Goal: Transaction & Acquisition: Subscribe to service/newsletter

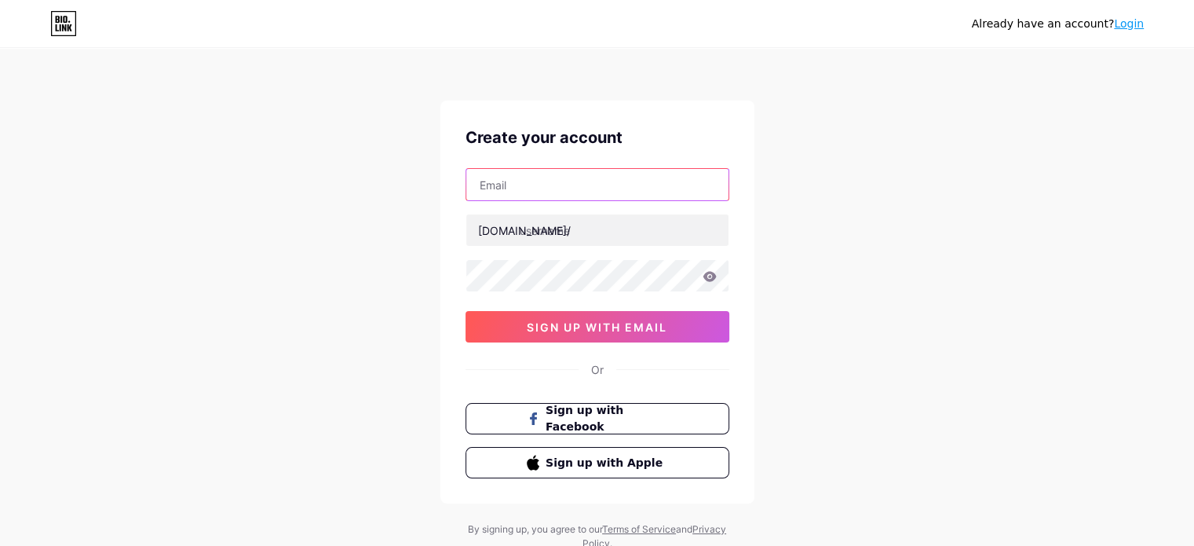
click at [535, 180] on input "text" at bounding box center [597, 184] width 262 height 31
type input "[EMAIL_ADDRESS][DOMAIN_NAME]"
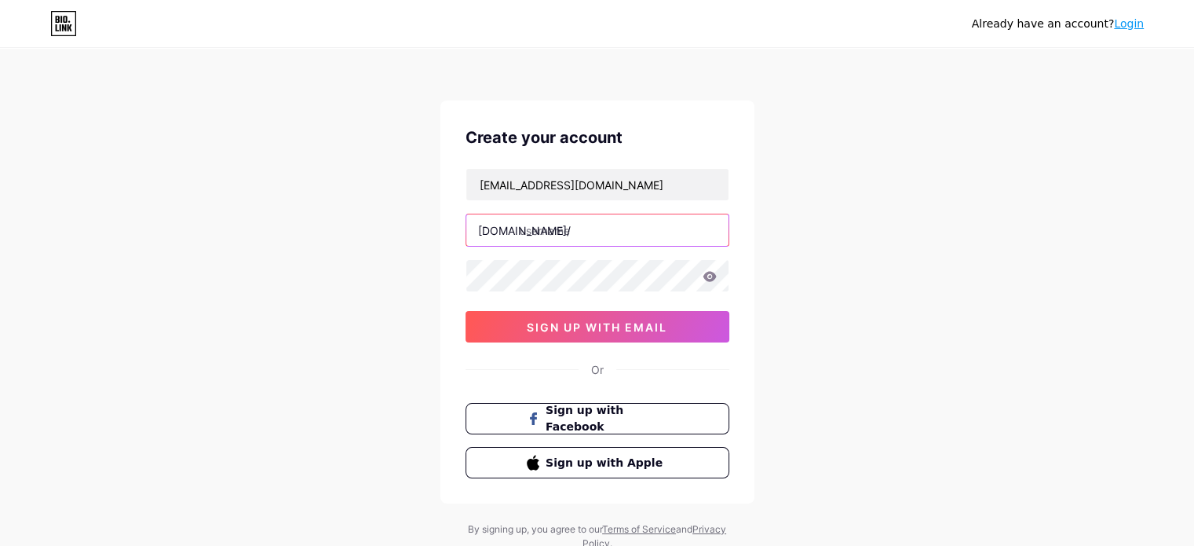
click at [543, 222] on input "text" at bounding box center [597, 229] width 262 height 31
type input "mailerjobs"
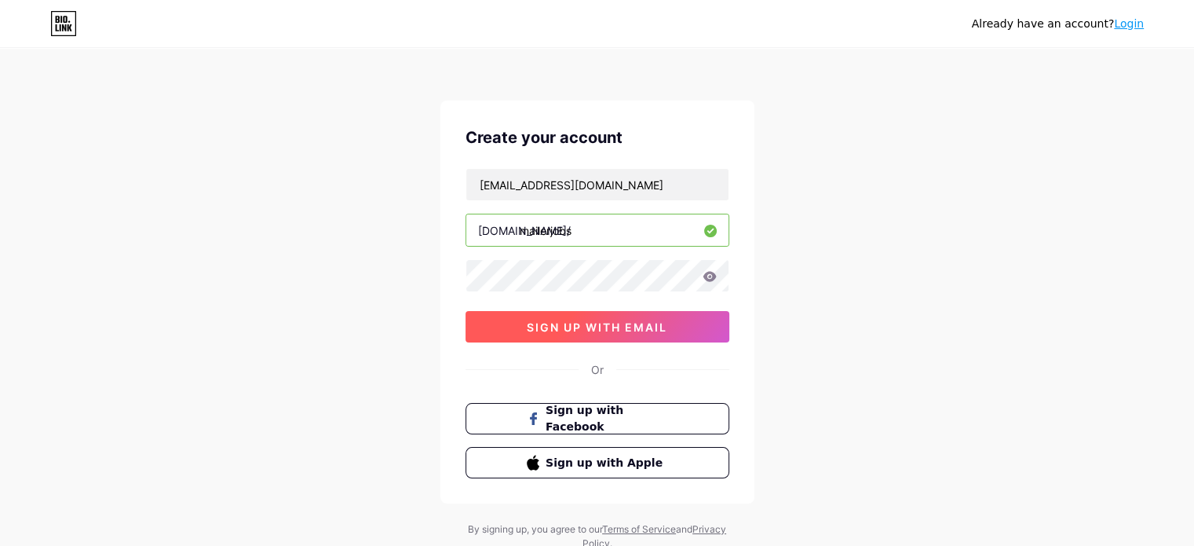
click at [600, 329] on span "sign up with email" at bounding box center [597, 326] width 141 height 13
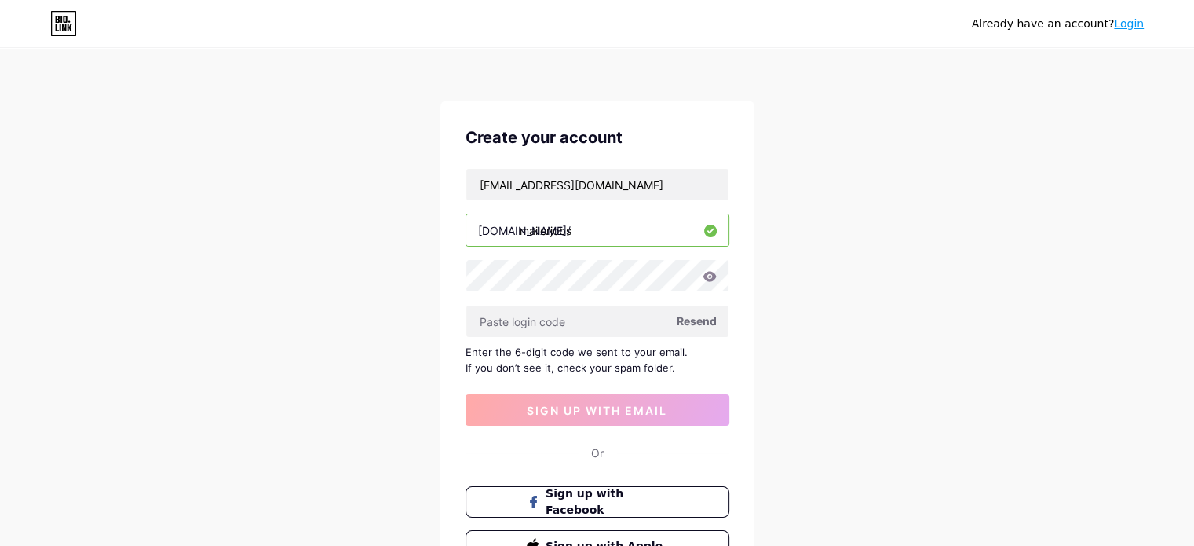
click at [692, 320] on span "Resend" at bounding box center [697, 320] width 40 height 16
click at [543, 325] on input "text" at bounding box center [597, 320] width 262 height 31
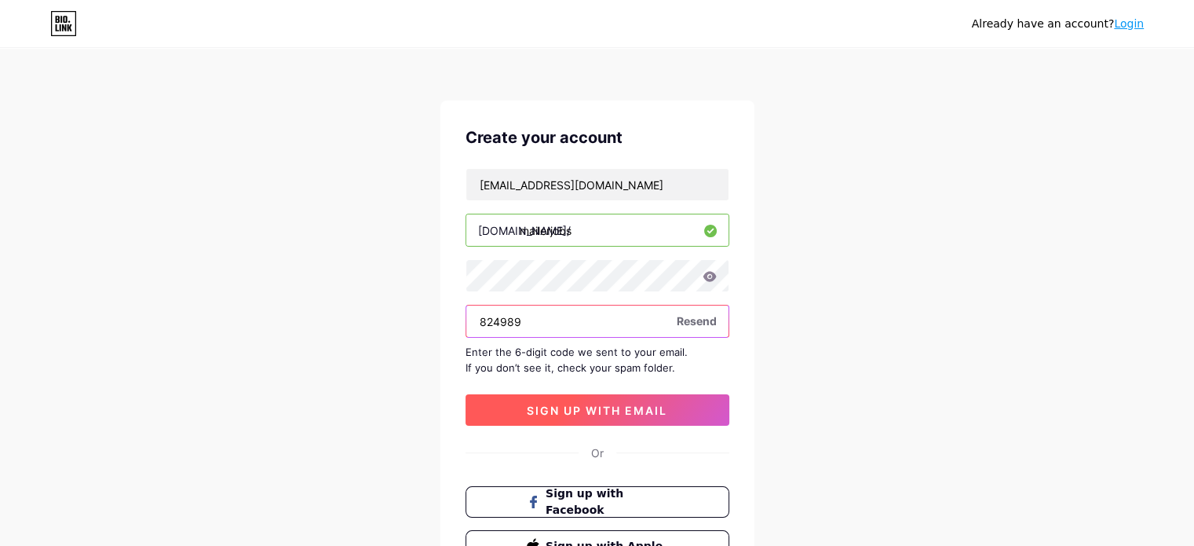
type input "824989"
click at [600, 404] on span "sign up with email" at bounding box center [597, 410] width 141 height 13
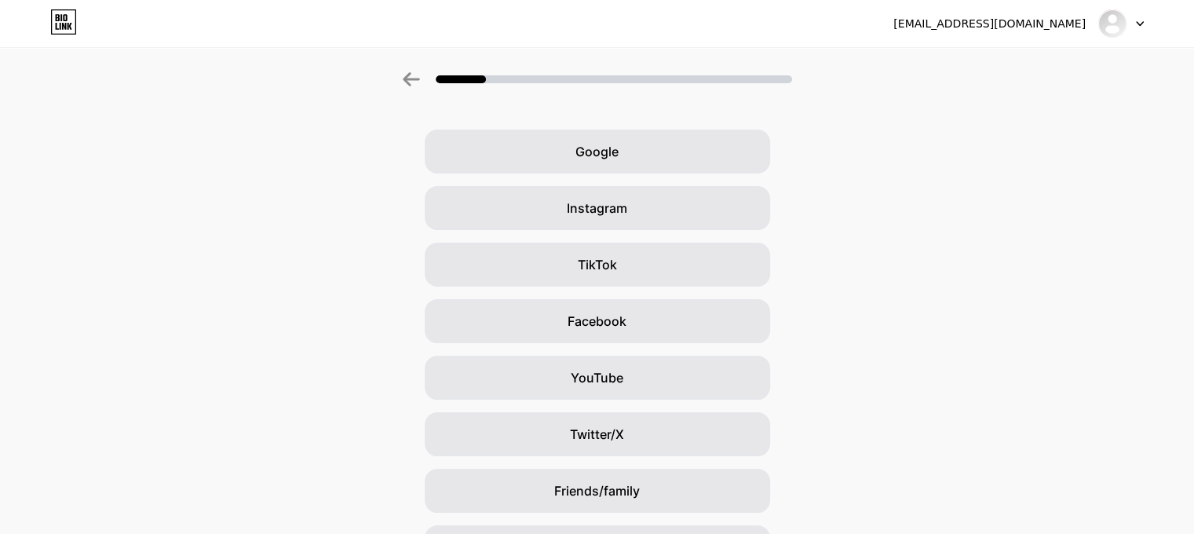
scroll to position [29, 0]
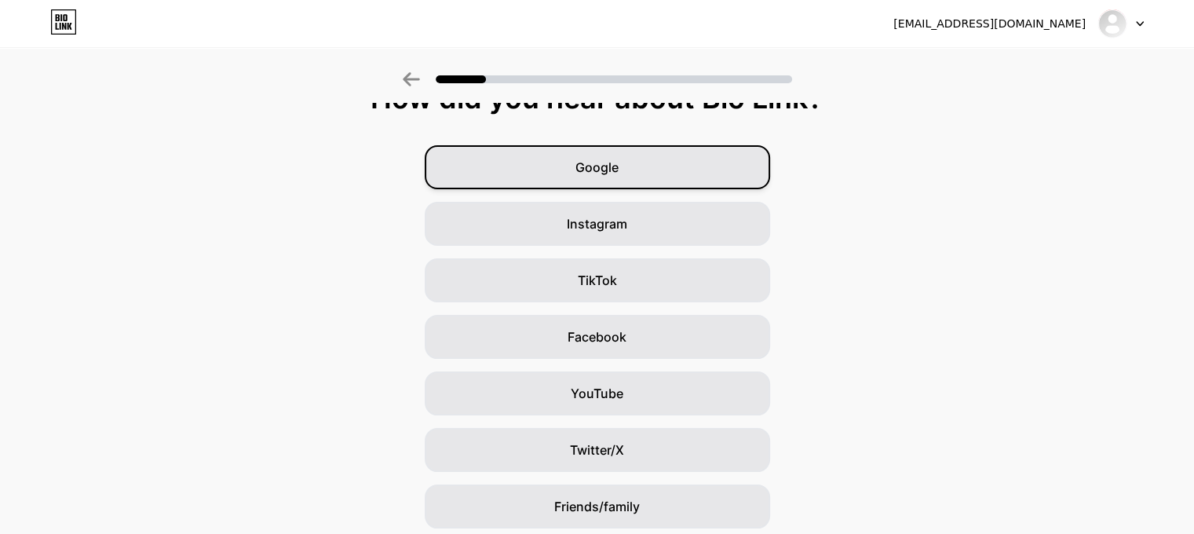
click at [597, 166] on span "Google" at bounding box center [597, 167] width 43 height 19
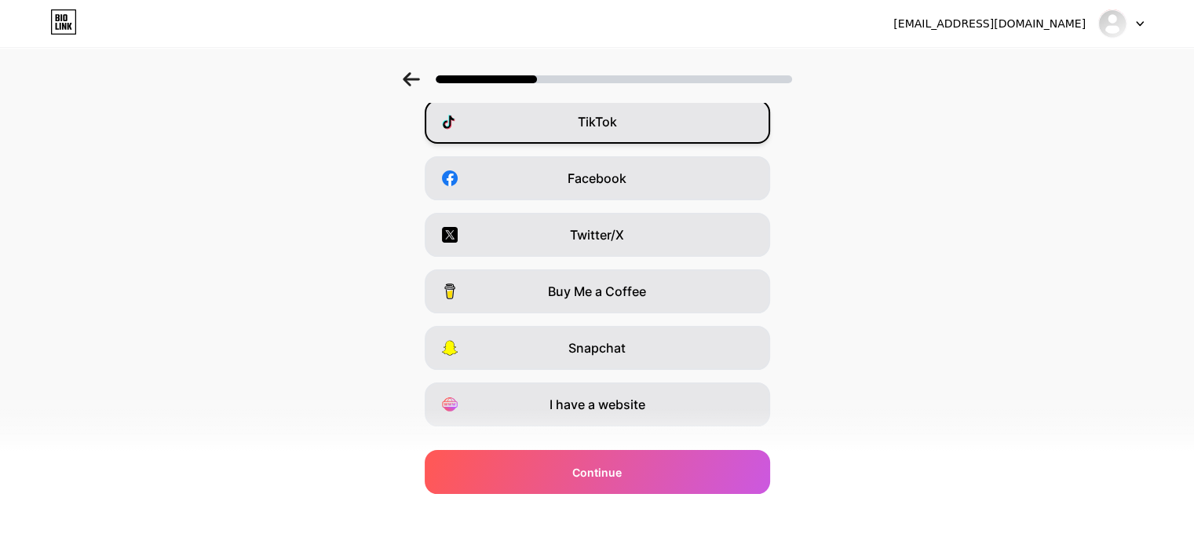
scroll to position [221, 0]
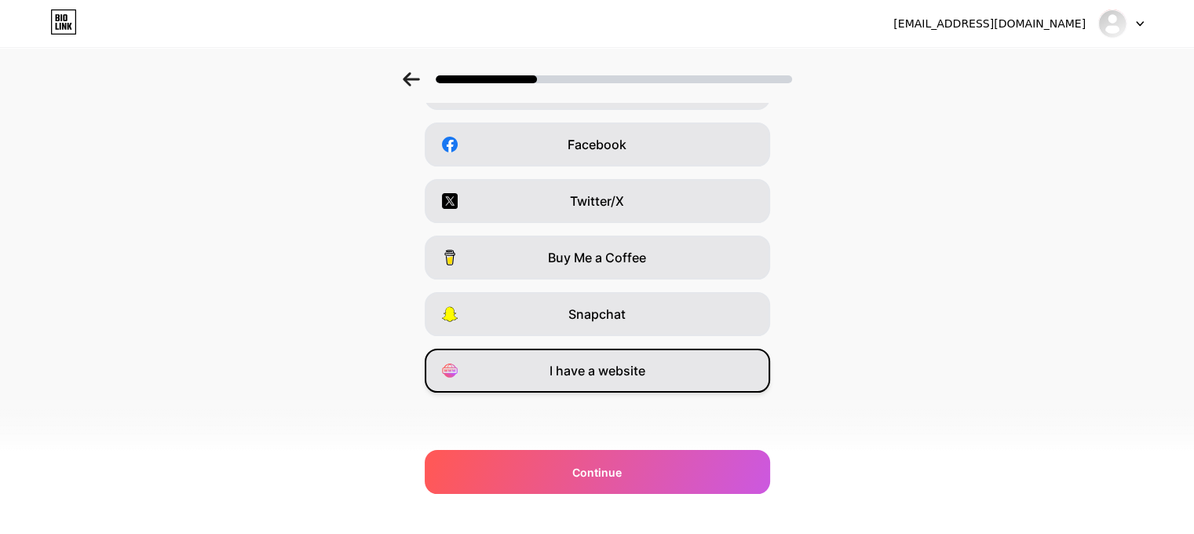
click at [625, 377] on span "I have a website" at bounding box center [598, 370] width 96 height 19
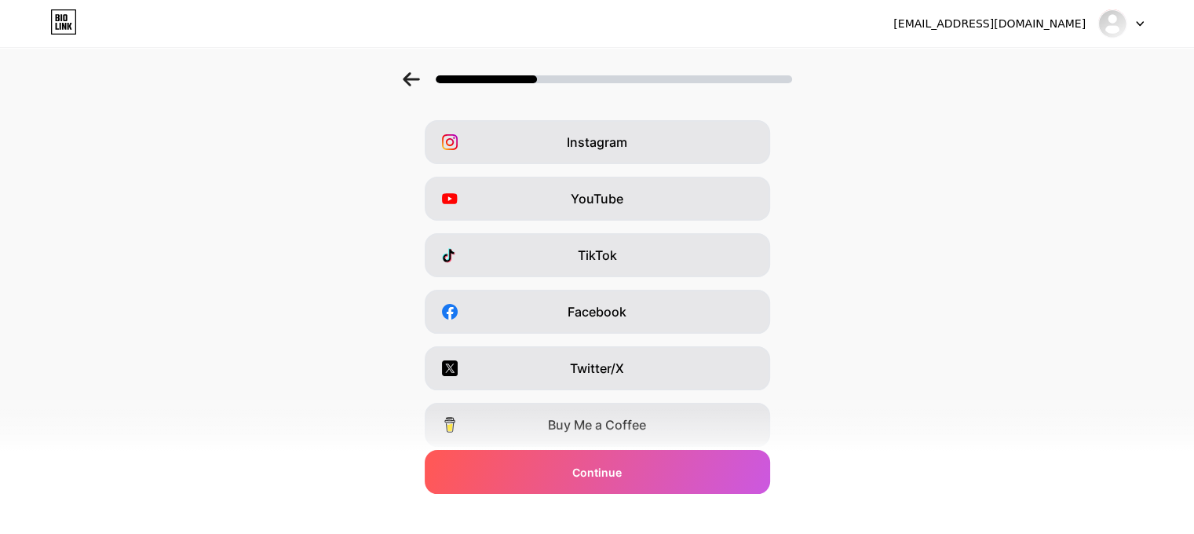
scroll to position [53, 0]
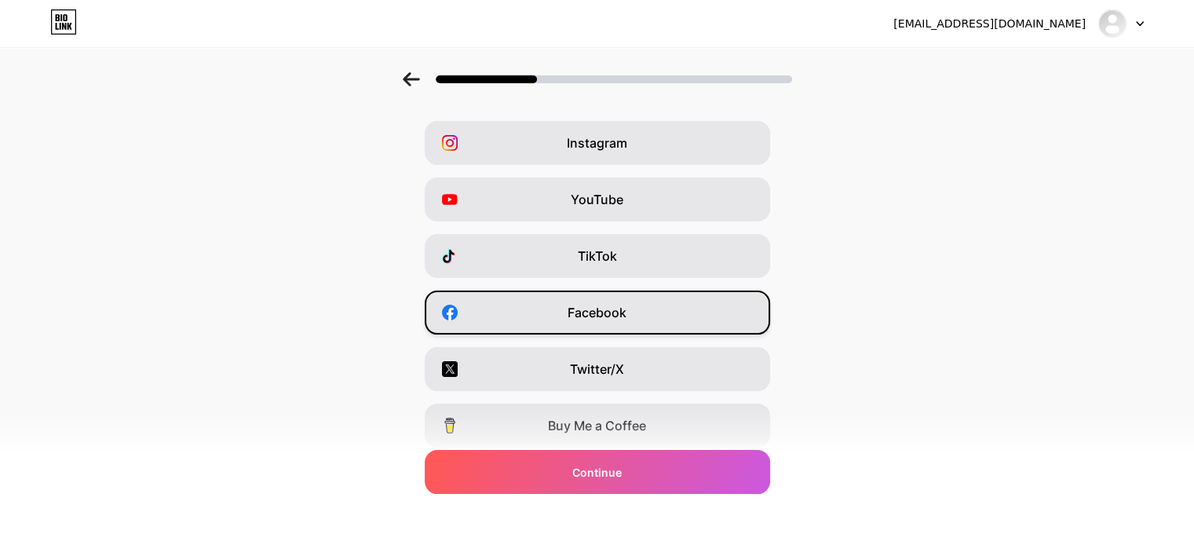
click at [610, 307] on span "Facebook" at bounding box center [597, 312] width 59 height 19
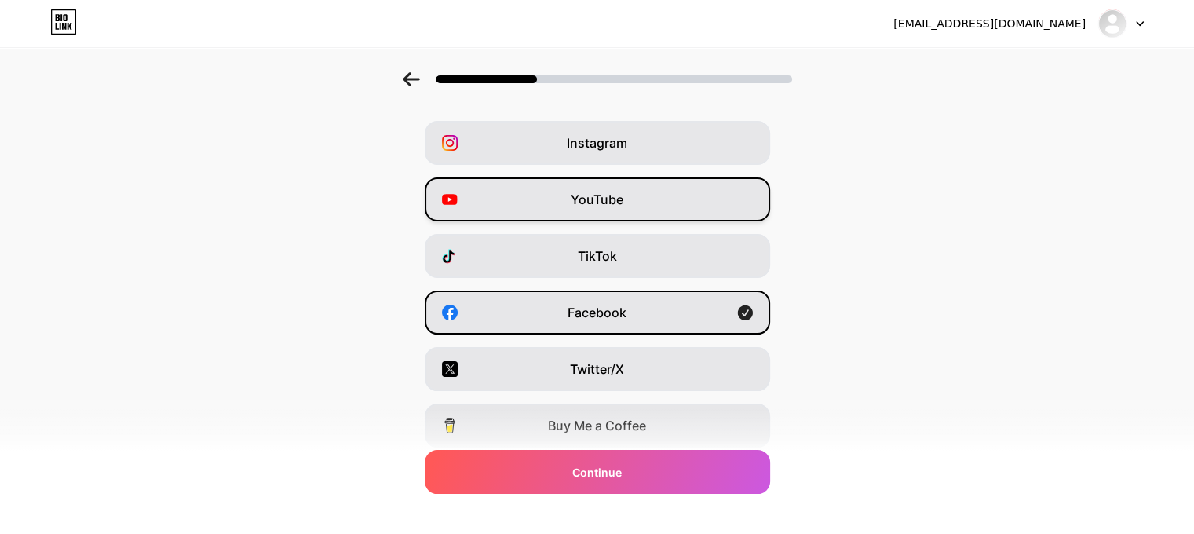
click at [606, 205] on span "YouTube" at bounding box center [597, 199] width 53 height 19
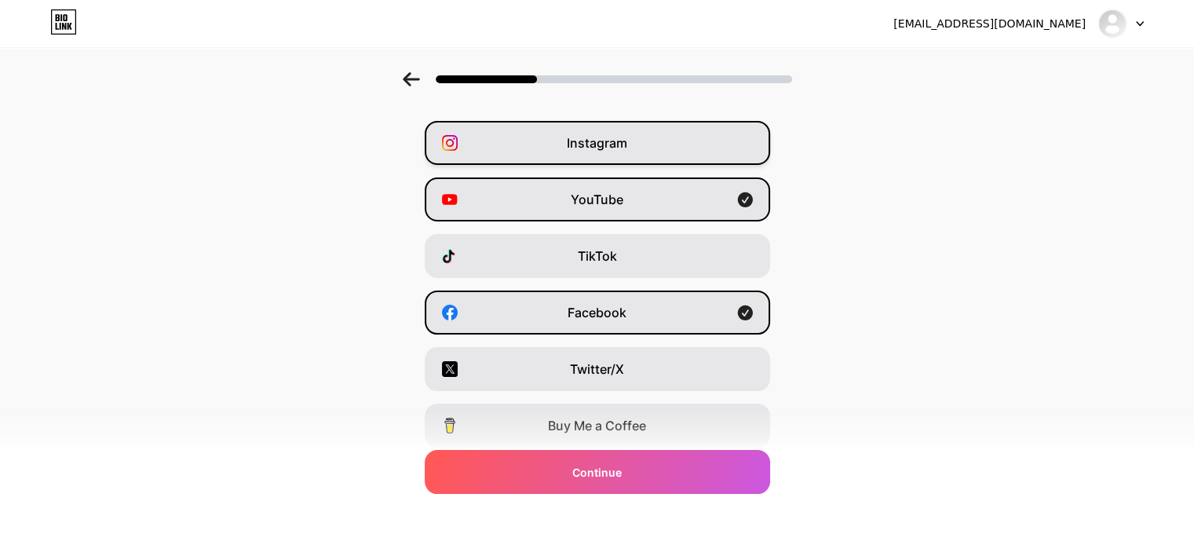
click at [635, 143] on div "Instagram" at bounding box center [597, 143] width 345 height 44
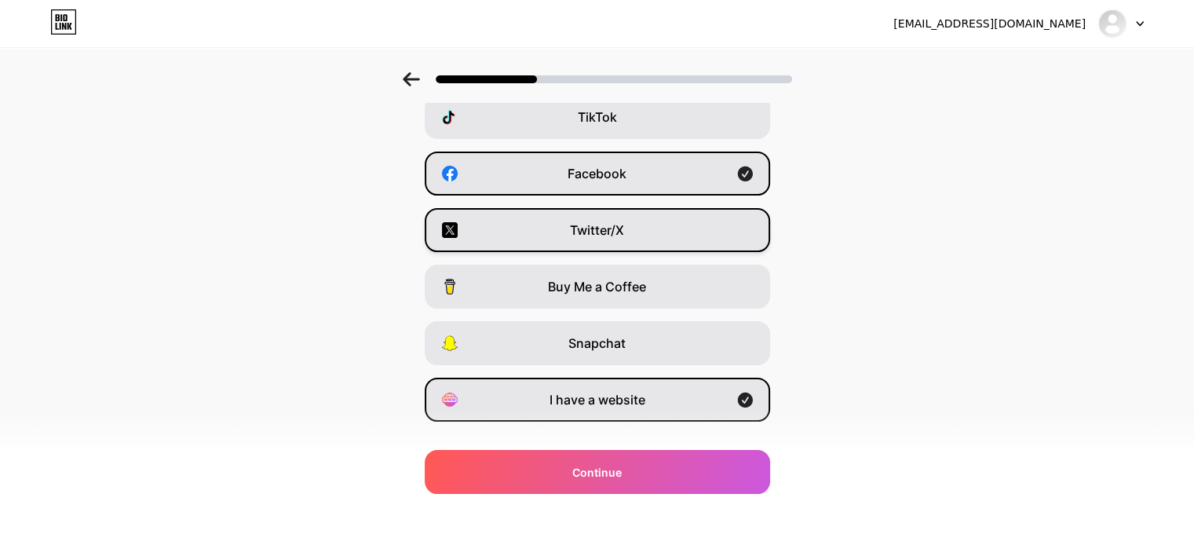
scroll to position [221, 0]
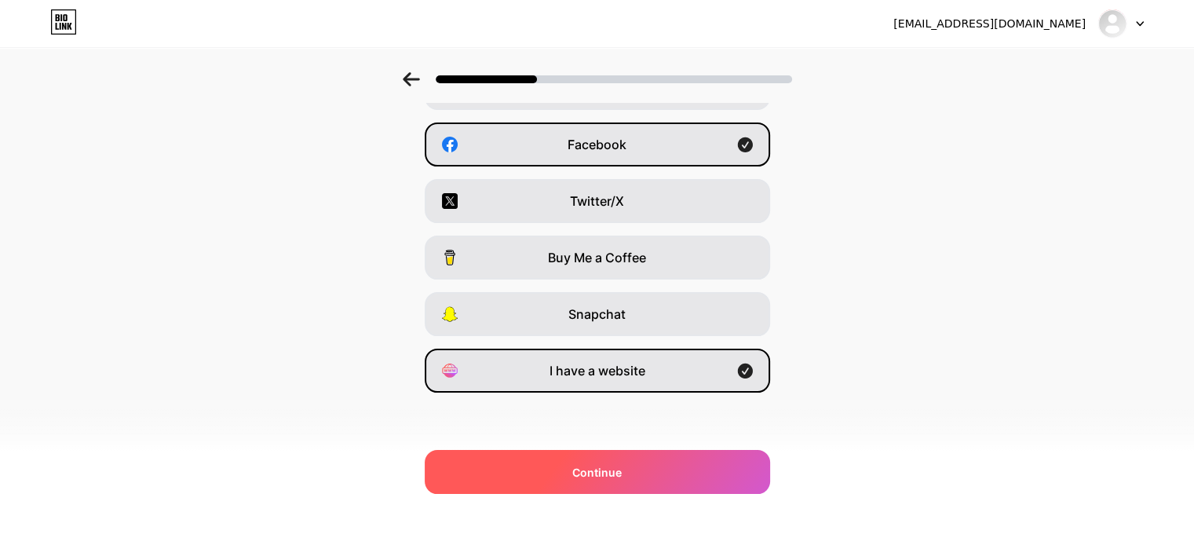
click at [632, 465] on div "Continue" at bounding box center [597, 472] width 345 height 44
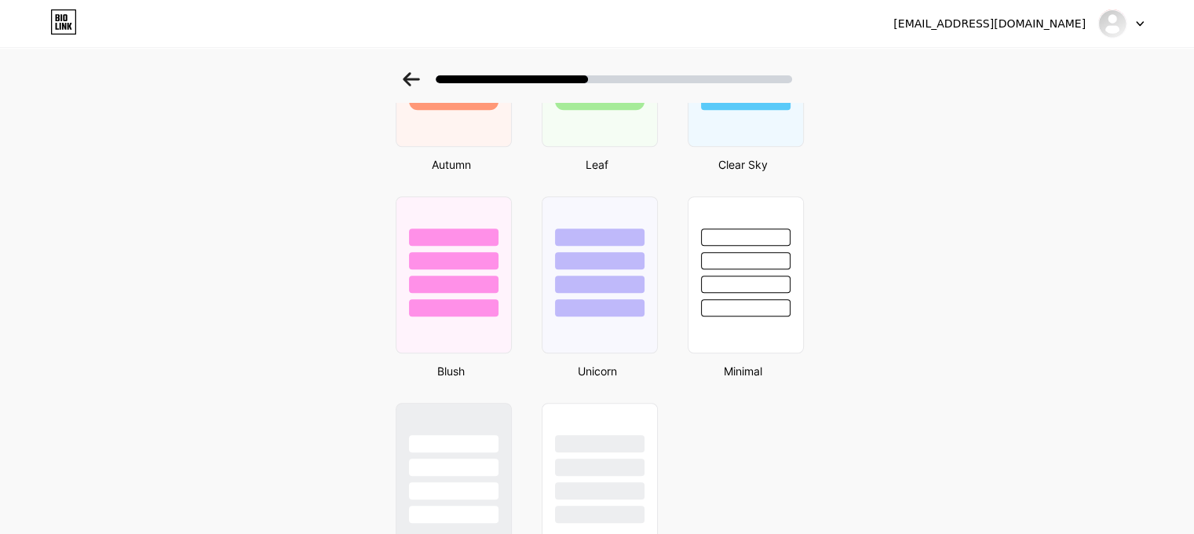
scroll to position [1222, 0]
click at [594, 305] on div at bounding box center [600, 309] width 92 height 18
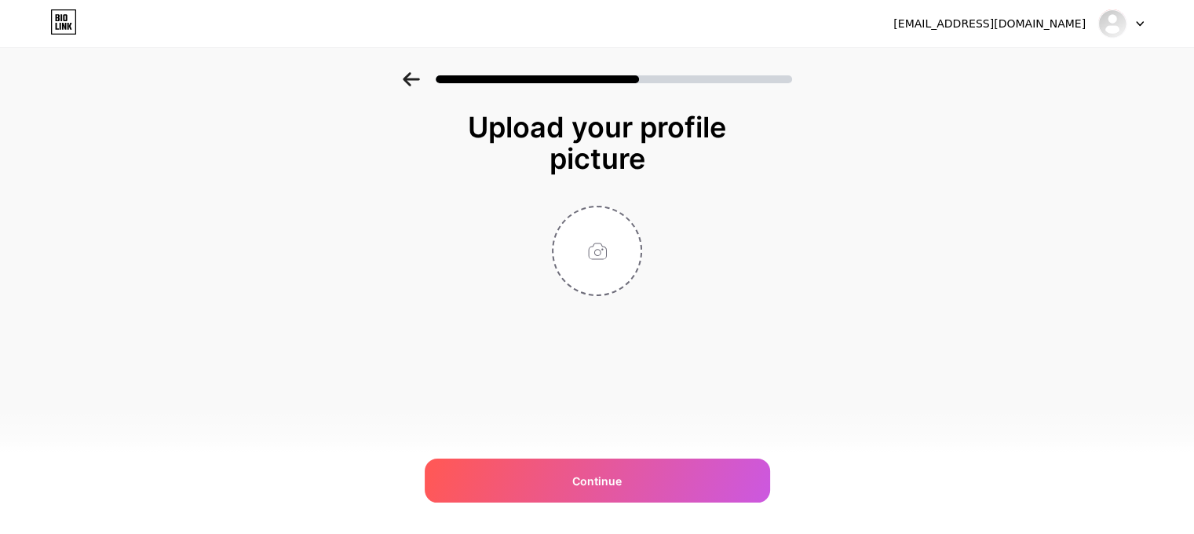
scroll to position [0, 0]
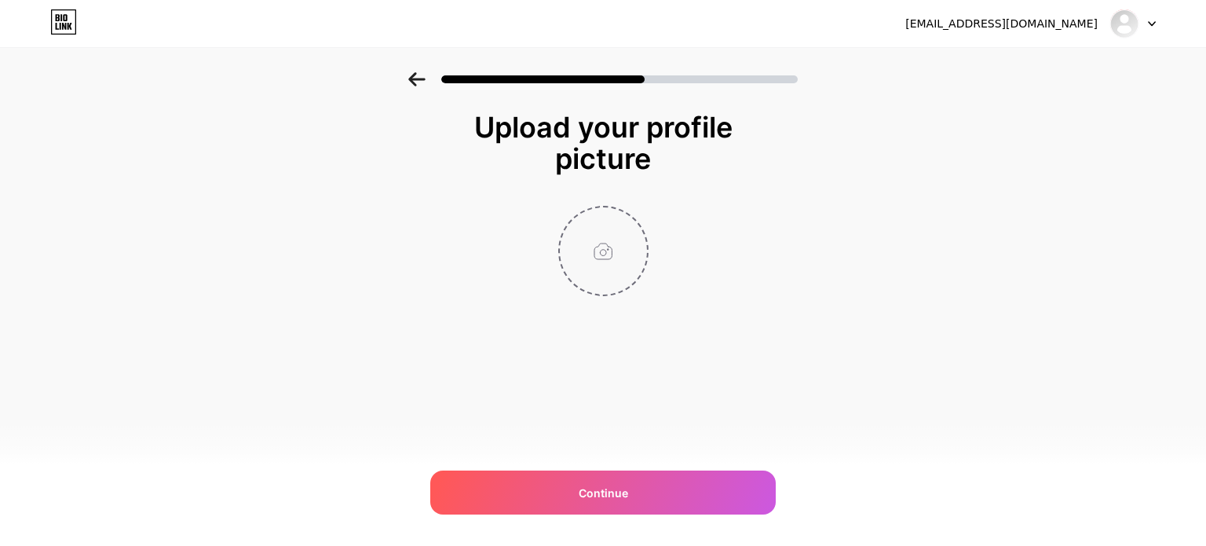
click at [593, 243] on input "file" at bounding box center [603, 250] width 87 height 87
type input "C:\fakepath\mj.png"
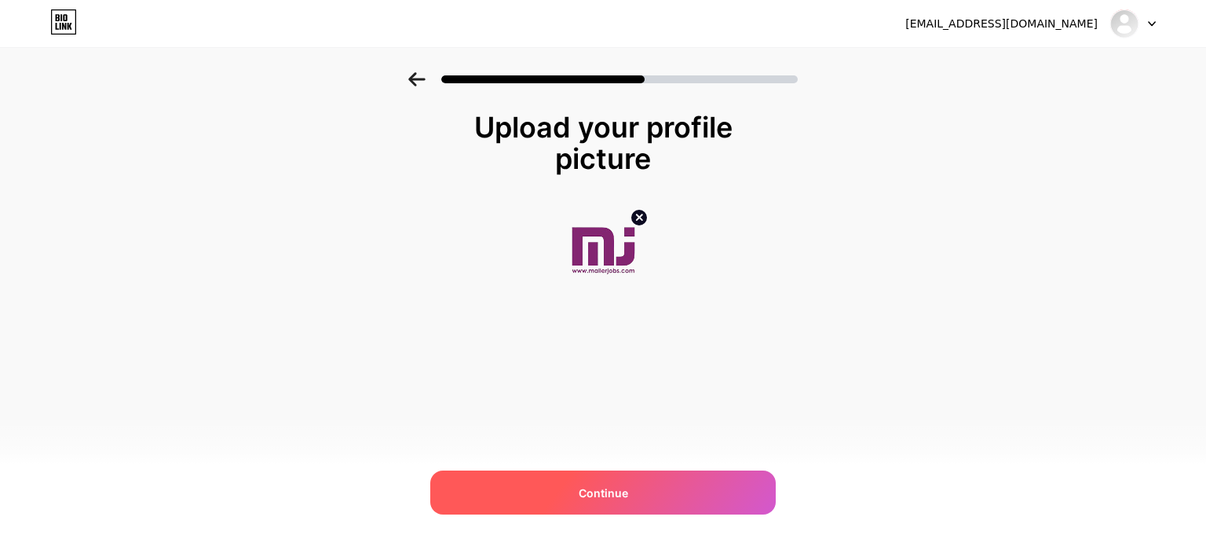
click at [613, 493] on span "Continue" at bounding box center [603, 492] width 49 height 16
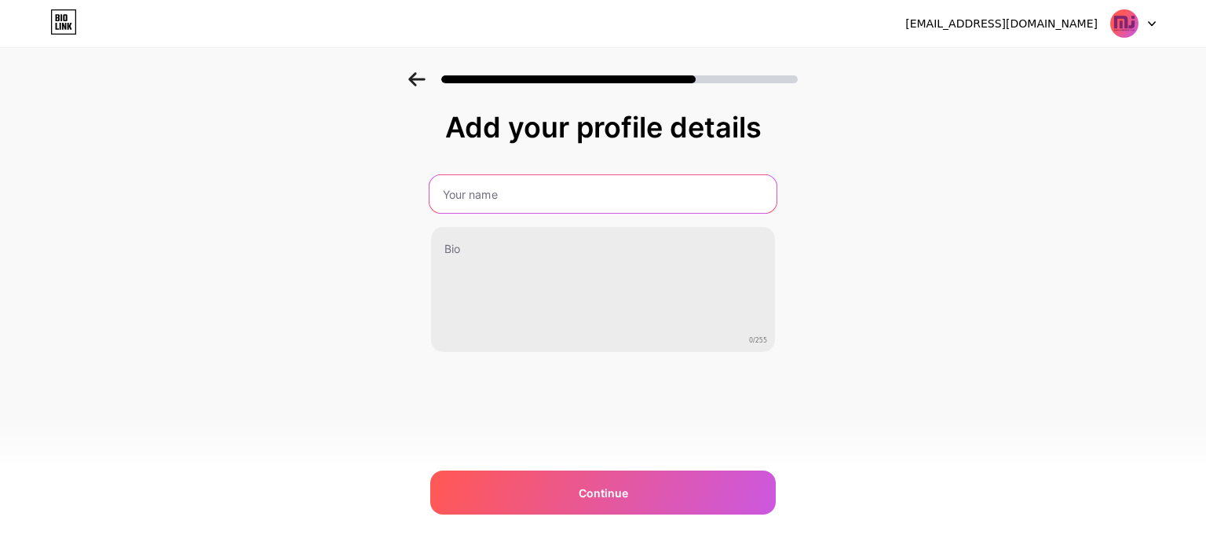
click at [502, 187] on input "text" at bounding box center [602, 194] width 347 height 38
type input "Mailer jobs"
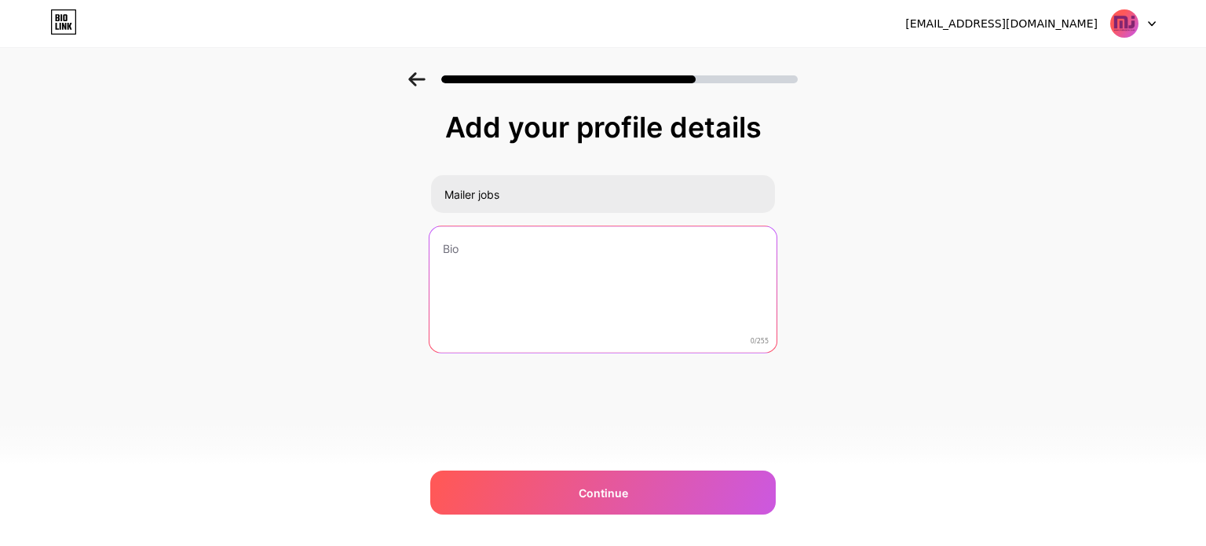
click at [535, 240] on textarea at bounding box center [602, 290] width 347 height 128
click at [492, 257] on textarea "Mailer Jobs is a job search portal where the job seekers can find oppertunity" at bounding box center [602, 290] width 347 height 128
click at [535, 265] on textarea "Mailer Jobs is a job search portal where the job seekers can find opportunity" at bounding box center [602, 290] width 347 height 128
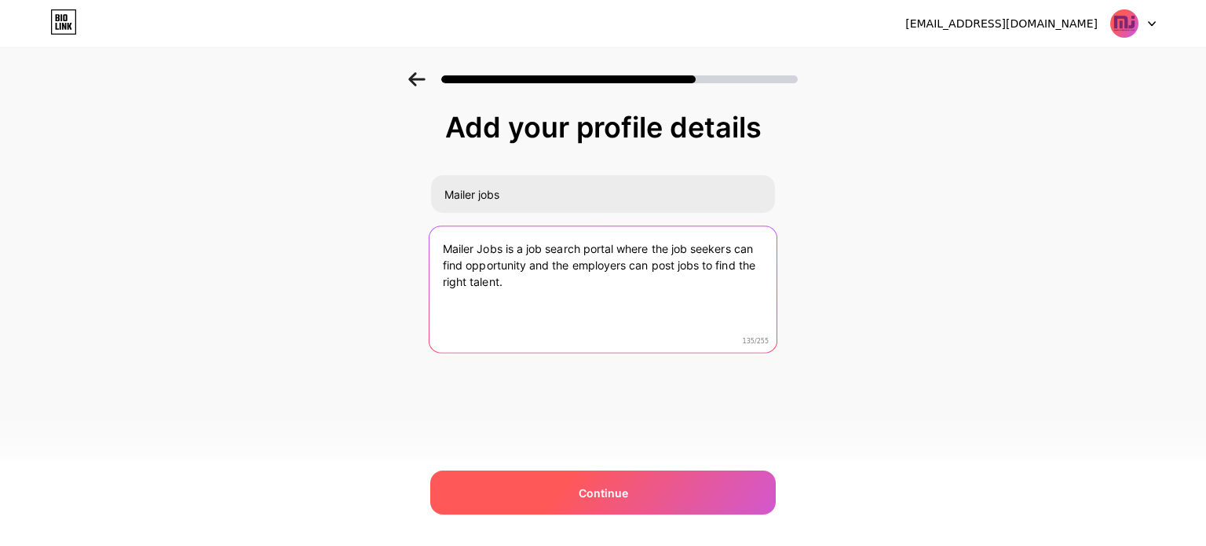
type textarea "Mailer Jobs is a job search portal where the job seekers can find opportunity a…"
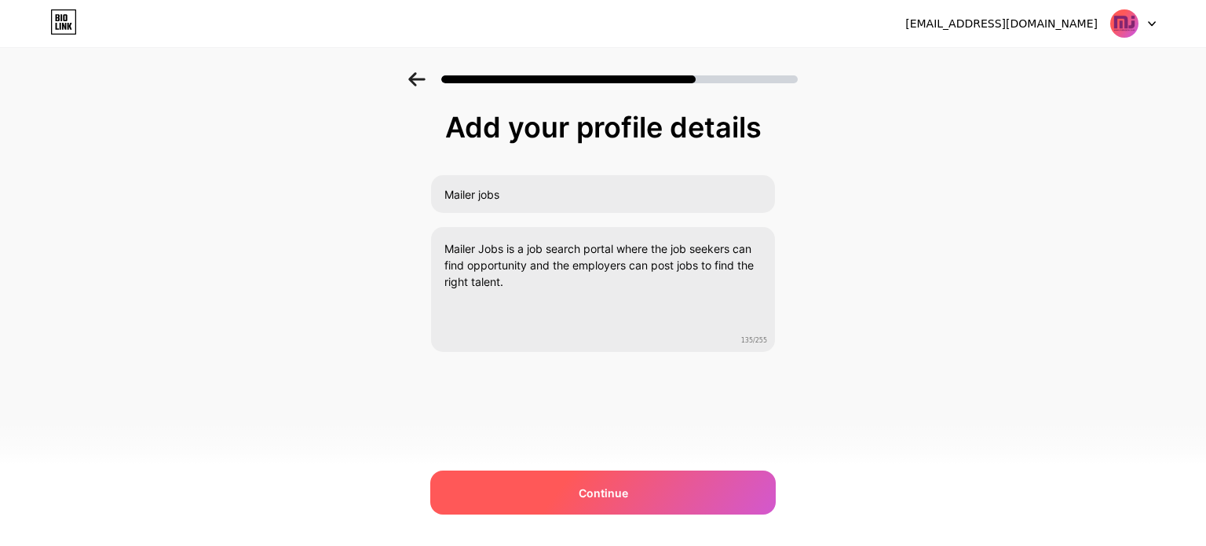
click at [588, 486] on span "Continue" at bounding box center [603, 492] width 49 height 16
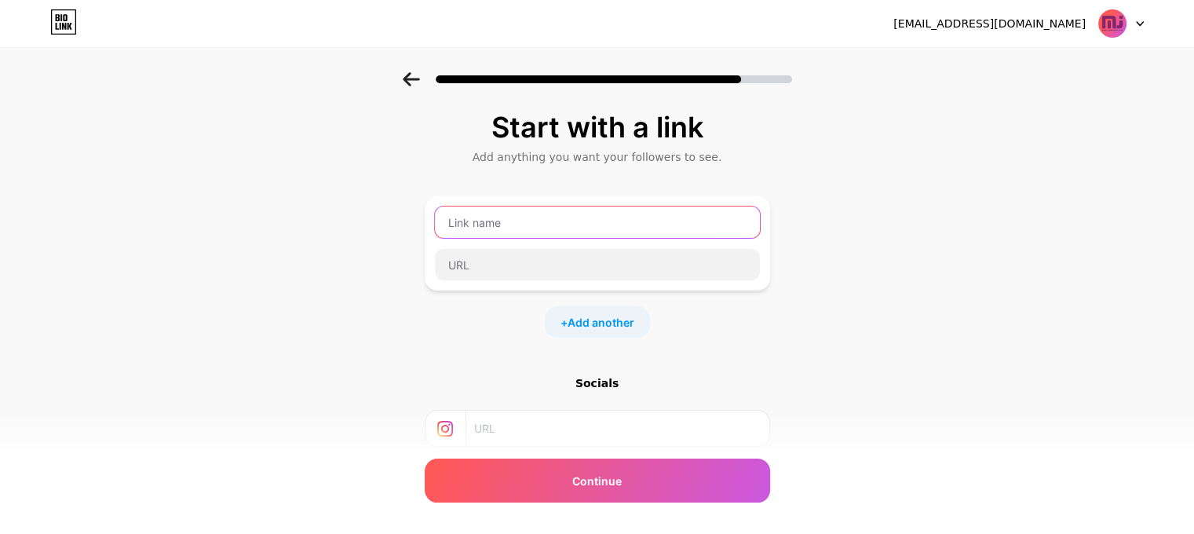
click at [539, 225] on input "text" at bounding box center [597, 221] width 325 height 31
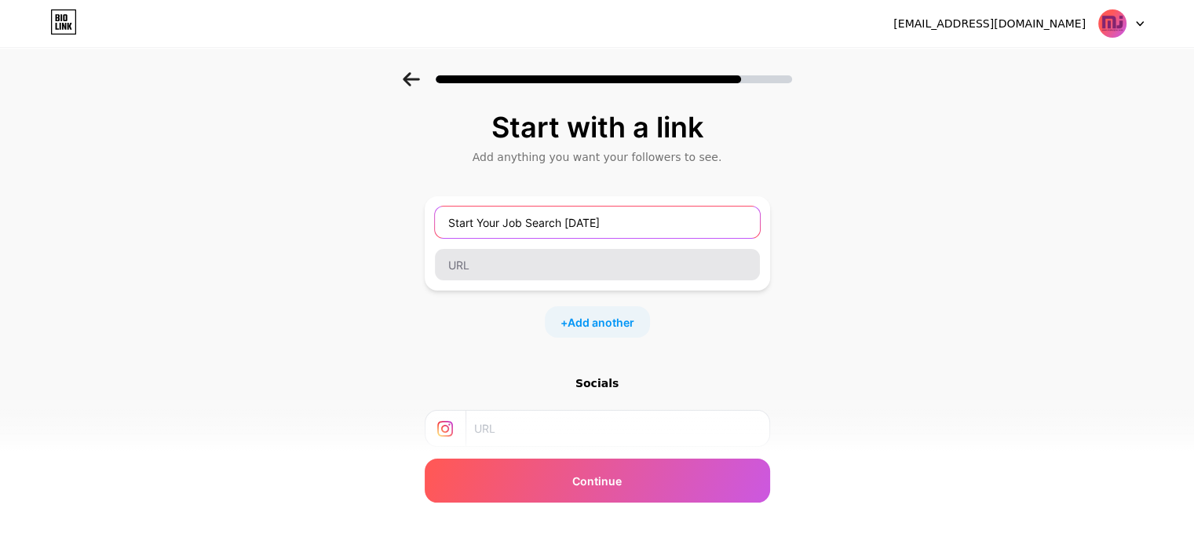
type input "Start Your Job Search [DATE]"
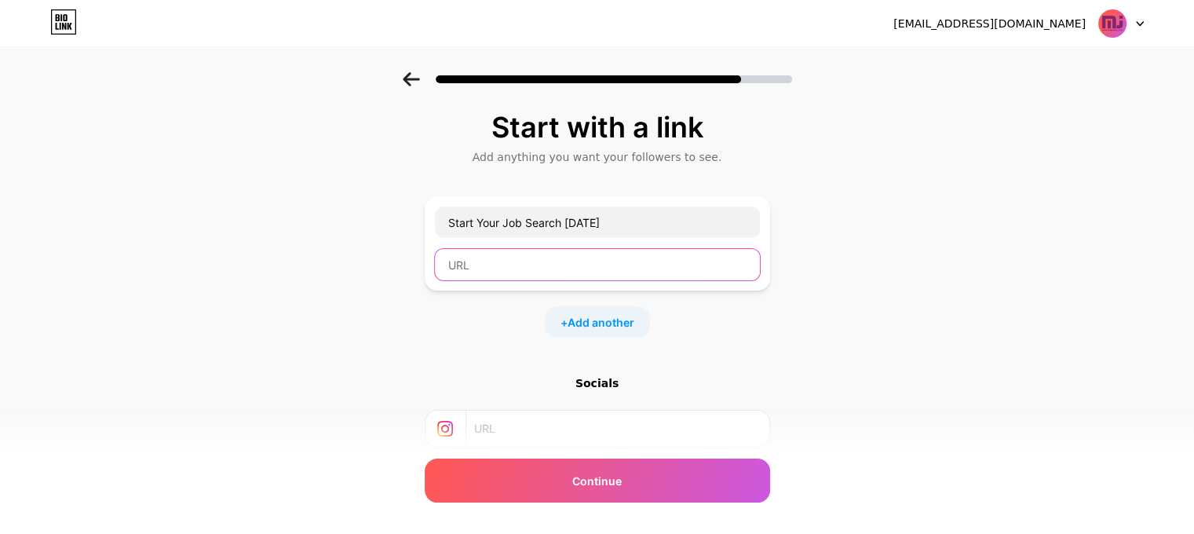
click at [526, 258] on input "text" at bounding box center [597, 264] width 325 height 31
paste input "[URL][DOMAIN_NAME]"
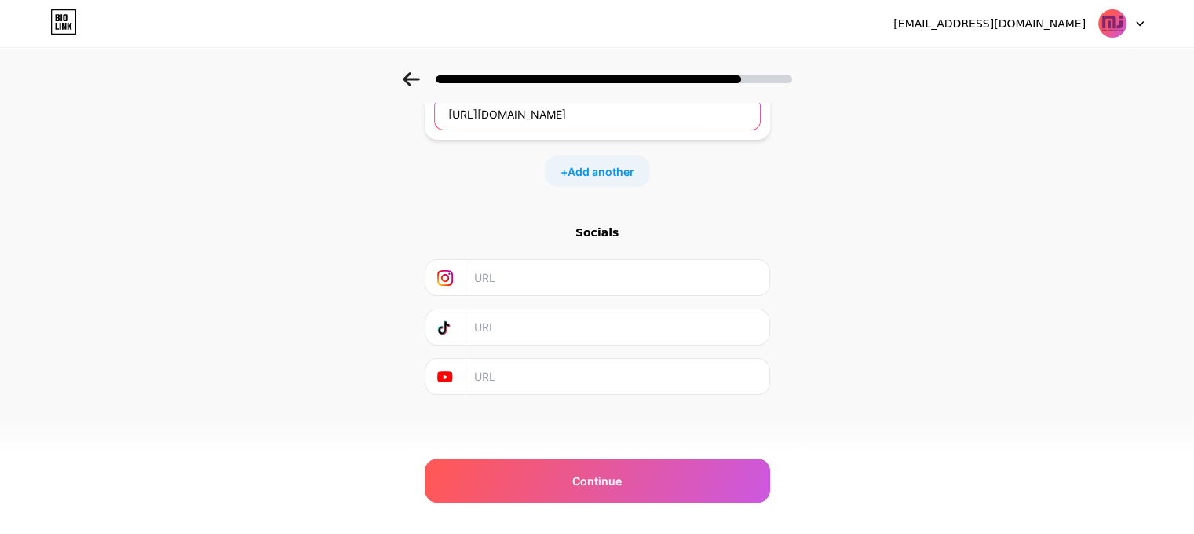
scroll to position [151, 0]
type input "[URL][DOMAIN_NAME]"
click at [537, 281] on input "text" at bounding box center [616, 277] width 285 height 35
paste input "[URL][DOMAIN_NAME]"
type input "[URL][DOMAIN_NAME]"
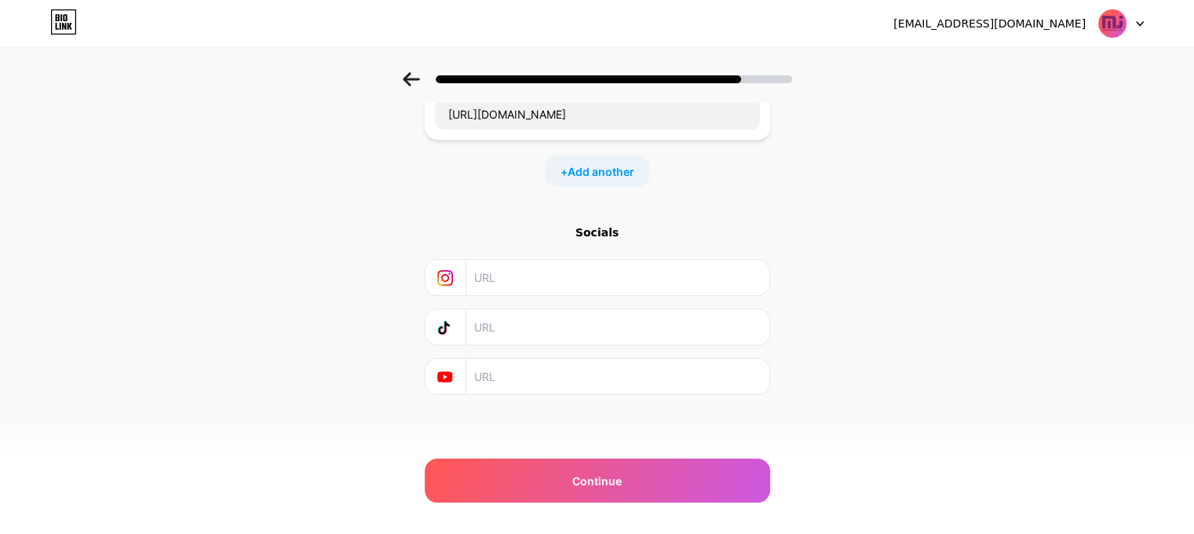
click at [446, 323] on icon at bounding box center [445, 328] width 16 height 16
click at [453, 327] on icon at bounding box center [445, 328] width 16 height 16
click at [506, 329] on input "text" at bounding box center [616, 326] width 285 height 35
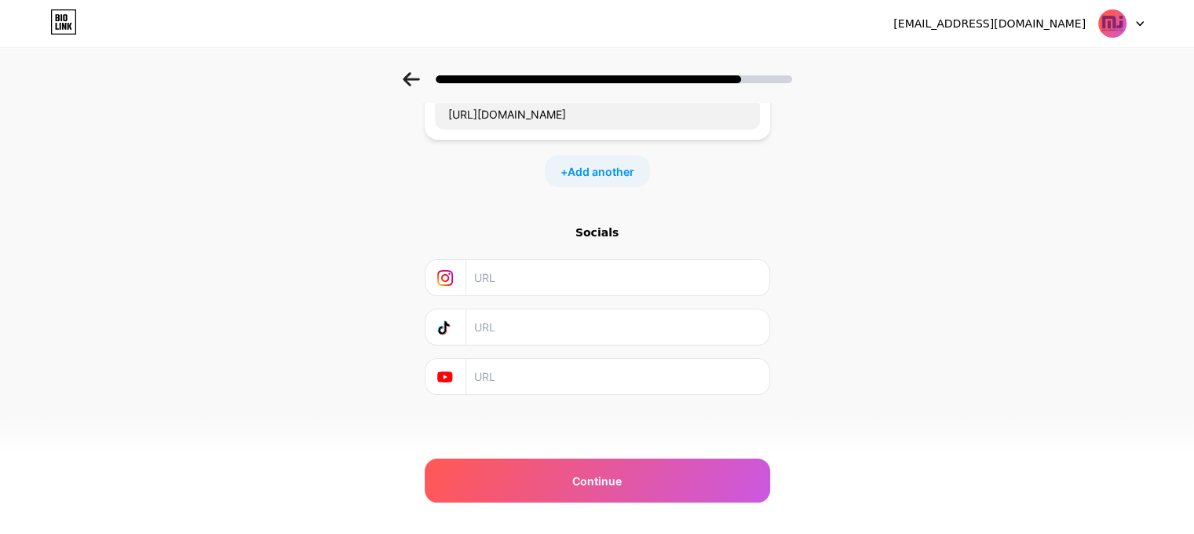
paste input "[URL][DOMAIN_NAME]"
type input "[URL][DOMAIN_NAME]"
click at [453, 320] on icon at bounding box center [445, 328] width 16 height 16
click at [645, 320] on input "[URL][DOMAIN_NAME]" at bounding box center [616, 326] width 285 height 35
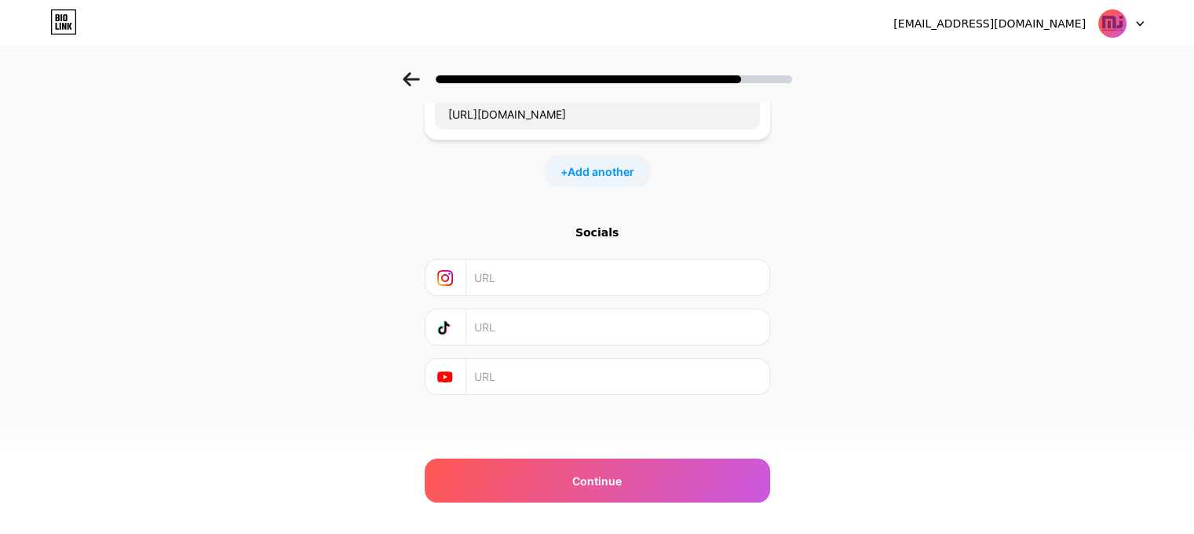
click at [479, 273] on div at bounding box center [597, 277] width 325 height 35
click at [490, 273] on input "text" at bounding box center [616, 277] width 285 height 35
paste input "[URL][DOMAIN_NAME]"
type input "[URL][DOMAIN_NAME]"
click at [511, 367] on input "text" at bounding box center [616, 376] width 285 height 35
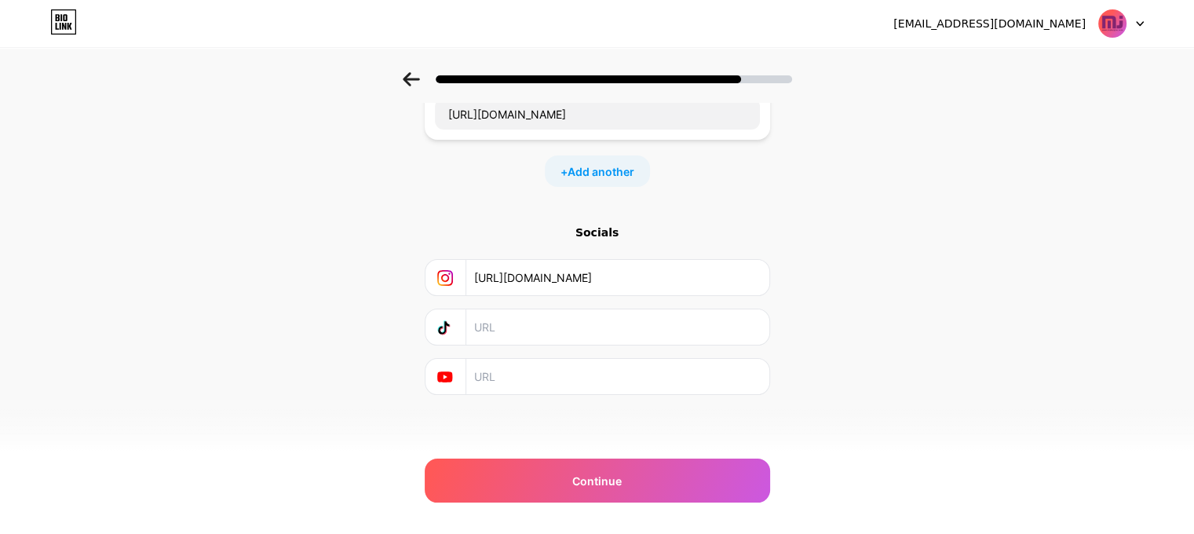
paste input "[URL][DOMAIN_NAME]"
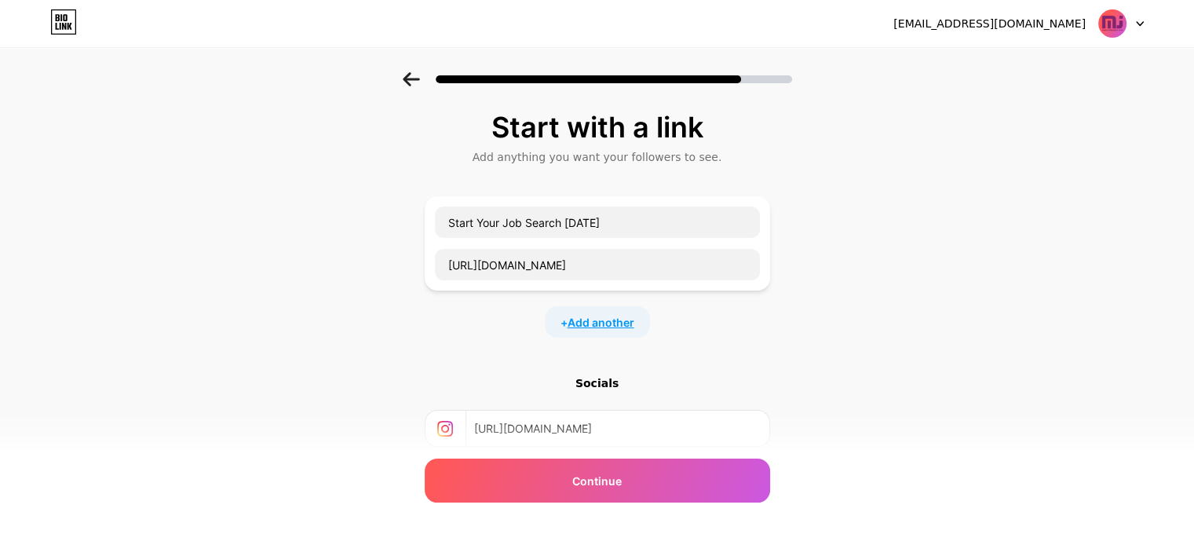
type input "[URL][DOMAIN_NAME]"
click at [628, 323] on span "Add another" at bounding box center [601, 322] width 67 height 16
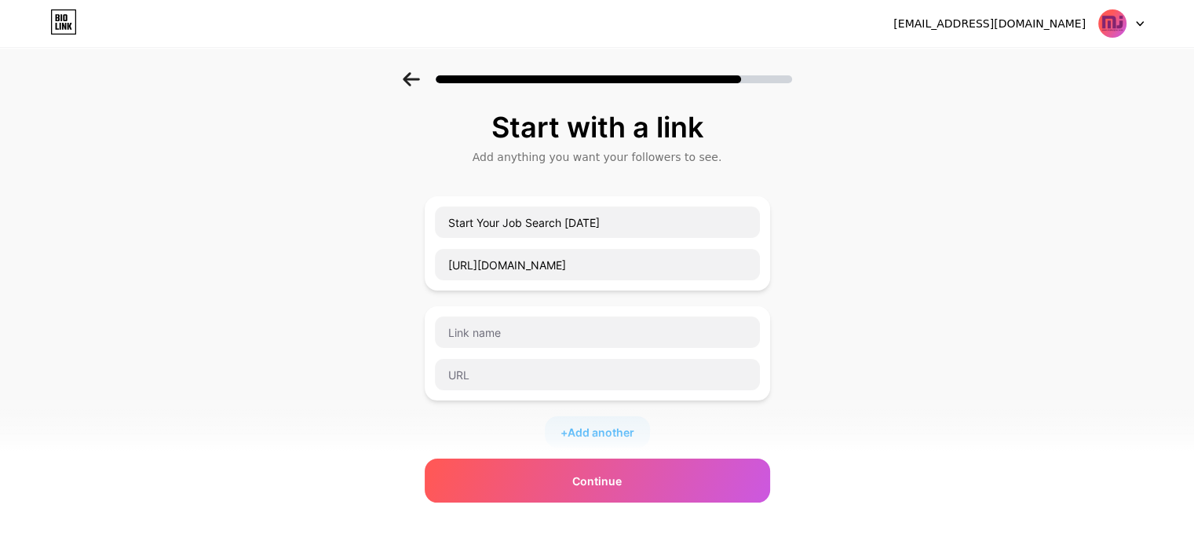
click at [856, 304] on div "Start with a link Add anything you want your followers to see. Start Your Job S…" at bounding box center [597, 403] width 1194 height 662
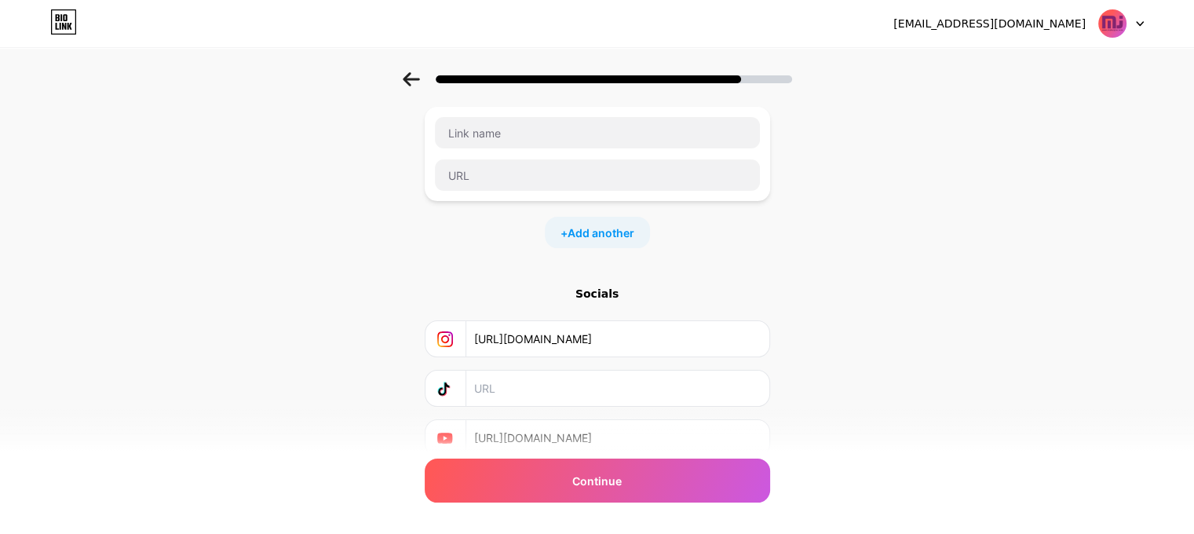
scroll to position [200, 0]
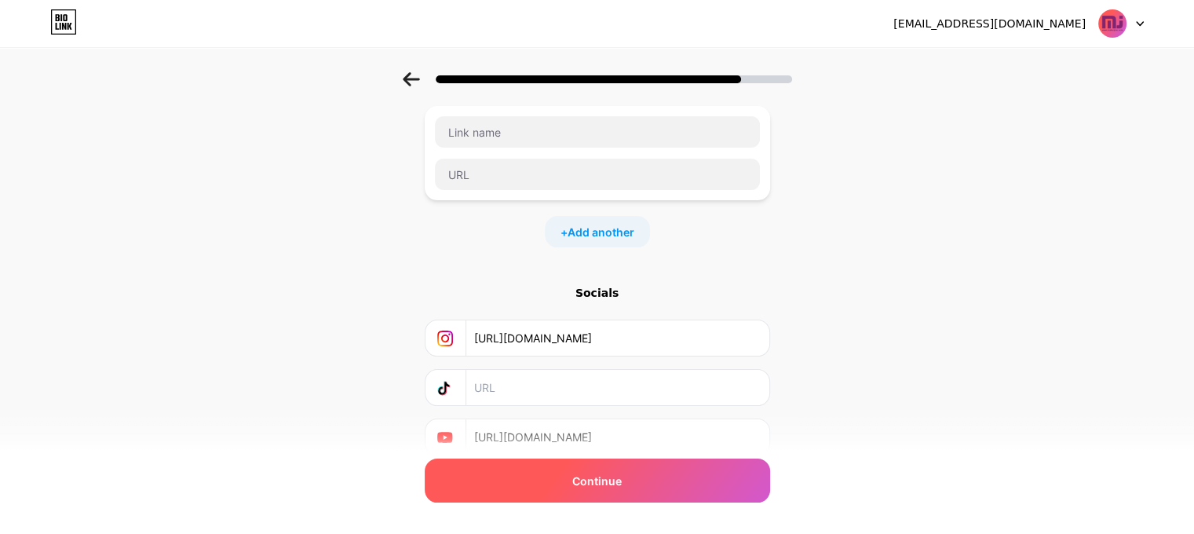
click at [550, 477] on div "Continue" at bounding box center [597, 481] width 345 height 44
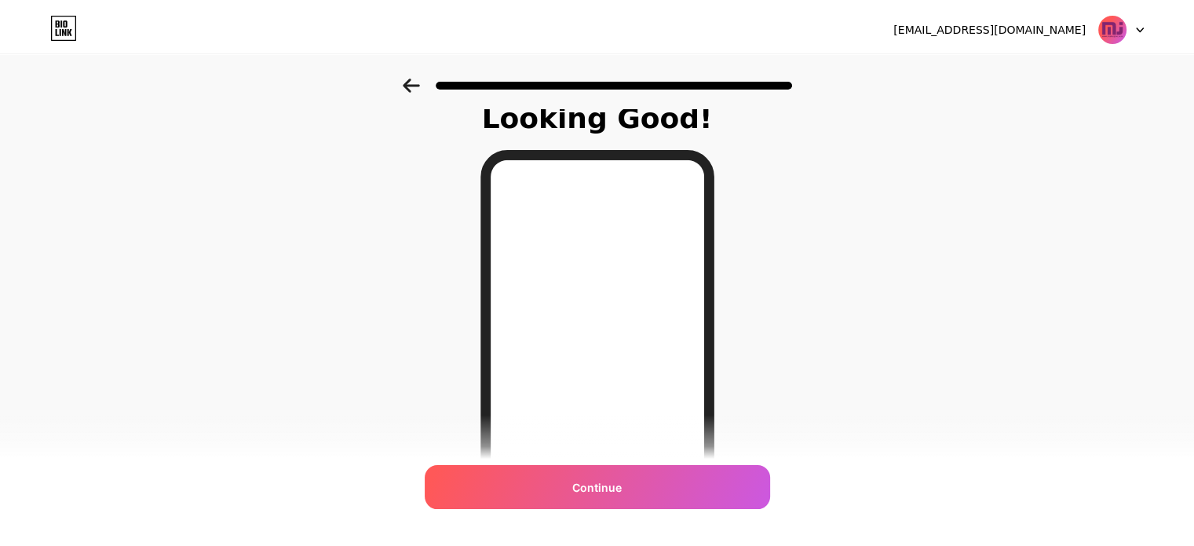
scroll to position [0, 0]
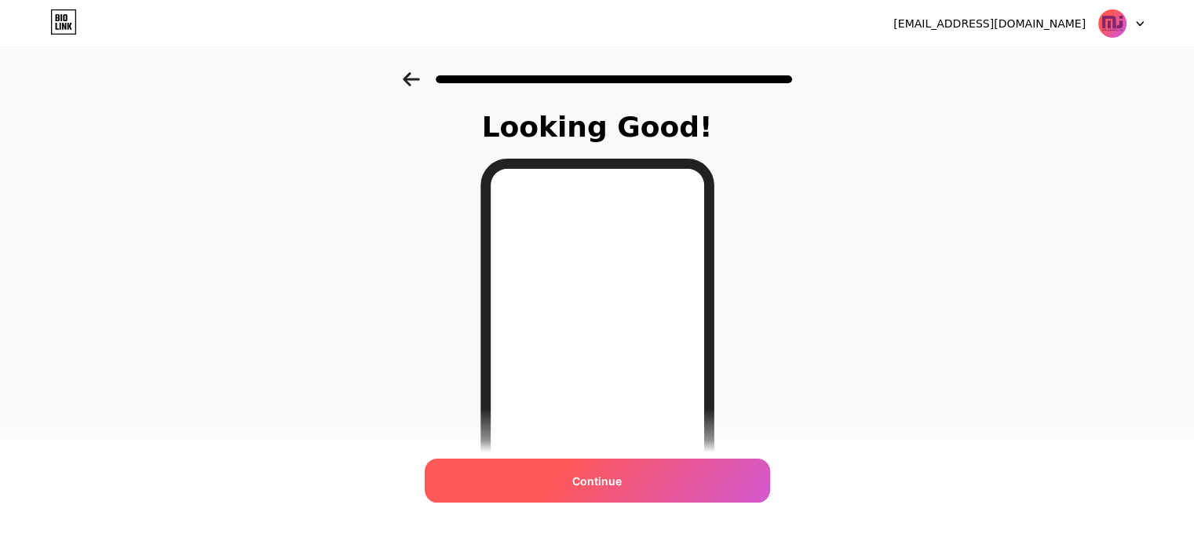
click at [570, 477] on div "Continue" at bounding box center [597, 481] width 345 height 44
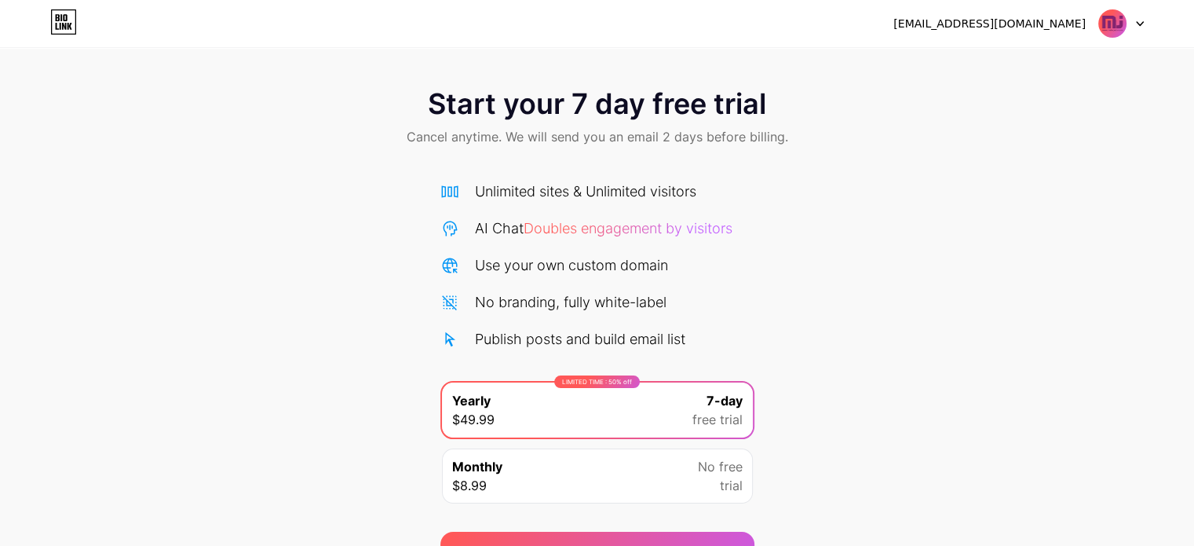
scroll to position [85, 0]
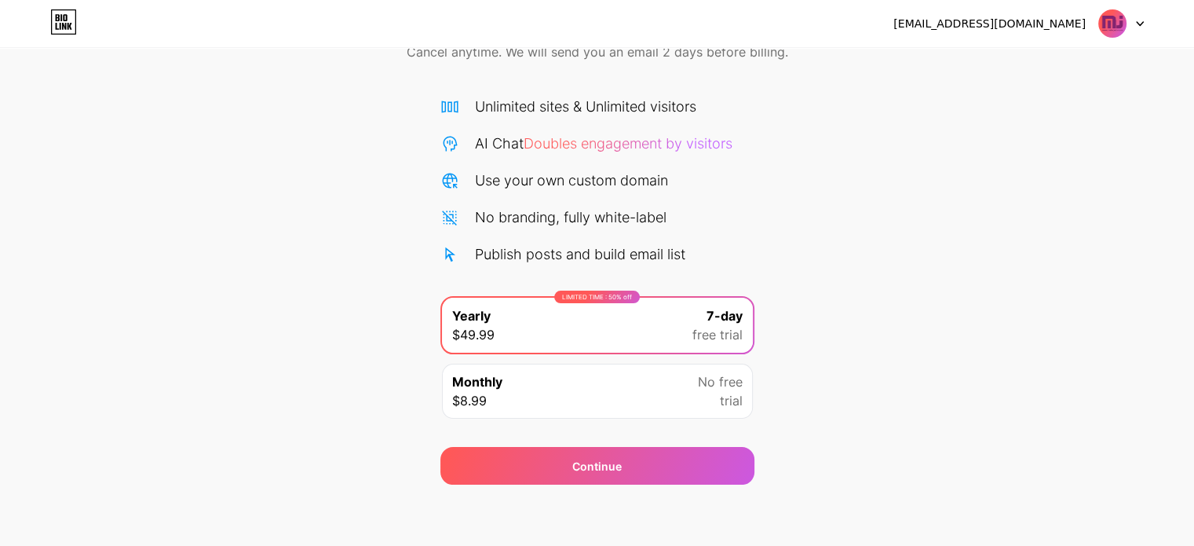
click at [492, 325] on span "$49.99" at bounding box center [473, 334] width 42 height 19
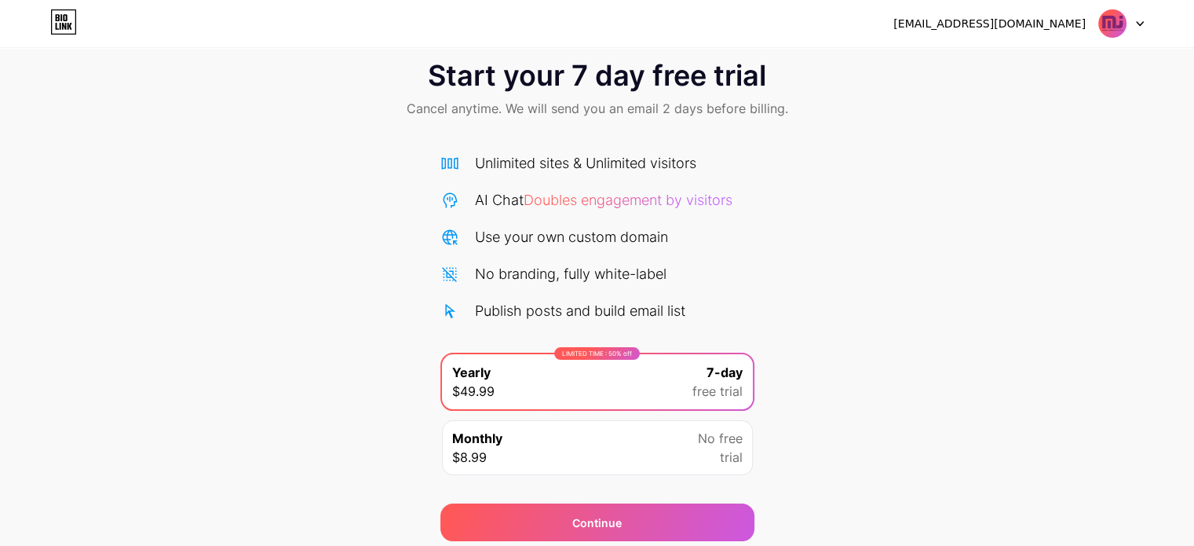
scroll to position [27, 0]
